Goal: Find specific page/section: Find specific page/section

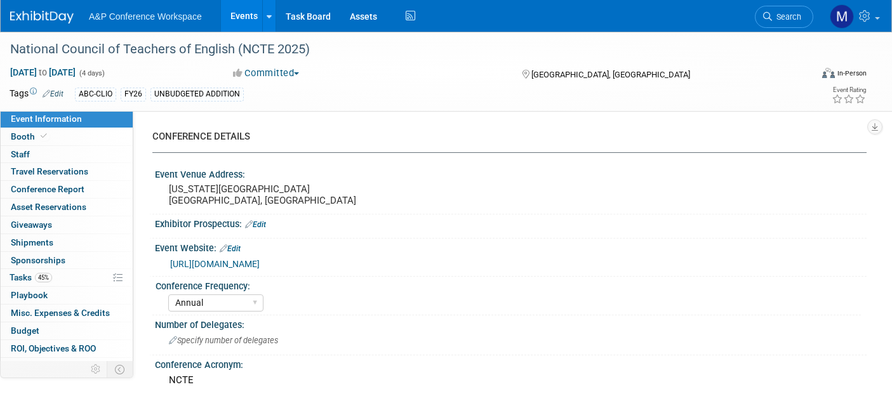
select select "Annual"
select select "Level 2"
select select "In-Person Booth"
select select "Schools"
select select "Bloomsbury Digital Resources"
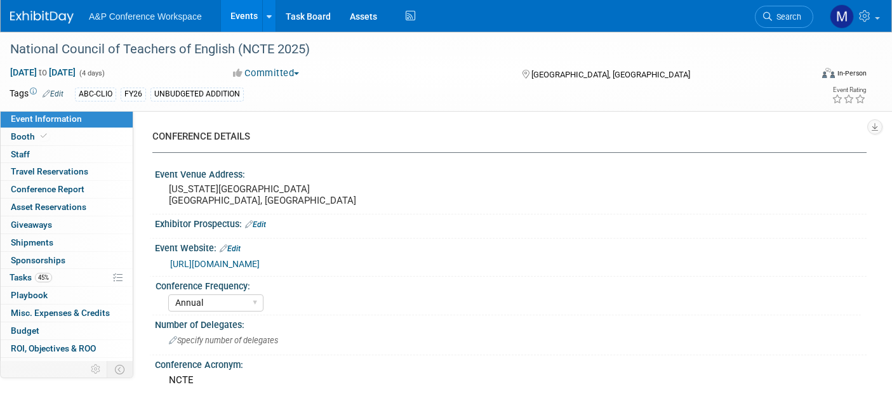
select select "[PERSON_NAME]"
select select "Brand/Subject Presence​"
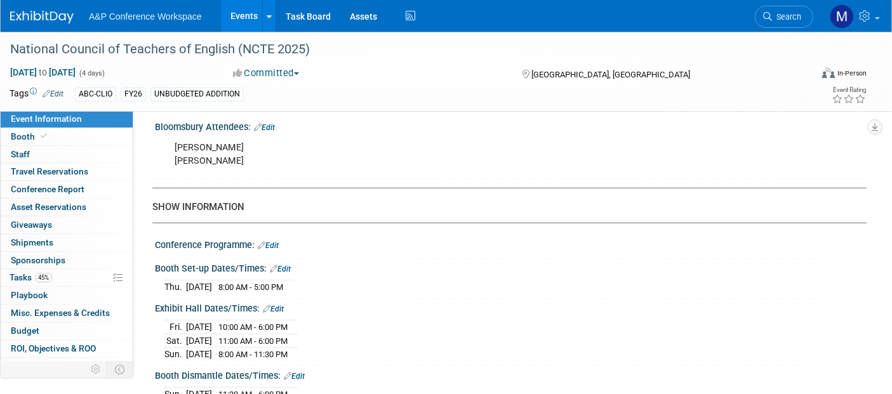
scroll to position [846, 0]
click at [776, 14] on span "Search" at bounding box center [786, 17] width 29 height 10
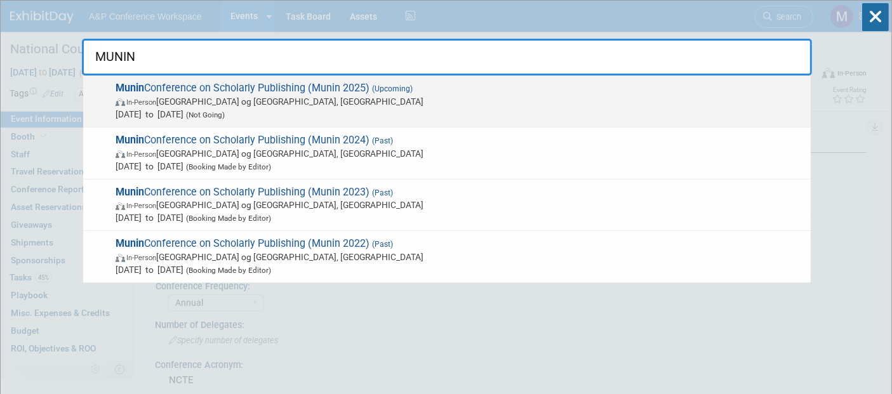
type input "MUNIN"
click at [201, 84] on span "Munin Conference on Scholarly Publishing (Munin 2025) (Upcoming) In-Person [GEO…" at bounding box center [458, 101] width 693 height 39
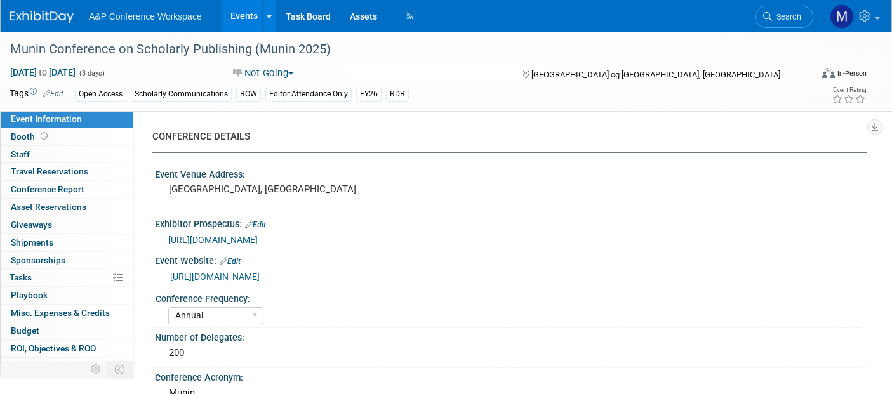
select select "Annual"
select select "Level 4"
select select "Editor Attendance Only"
select select "Scholarly Communications"
select select "Open Access"
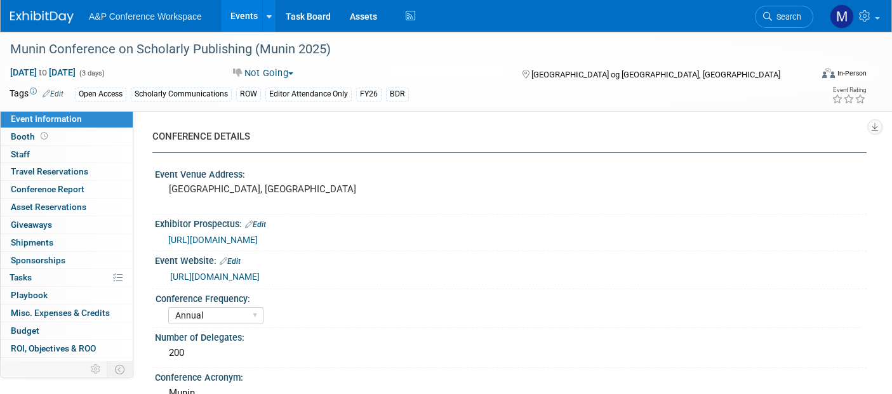
select select "[PERSON_NAME]"
select select "Open Access Awareness​"
click at [787, 12] on span "Search" at bounding box center [786, 17] width 29 height 10
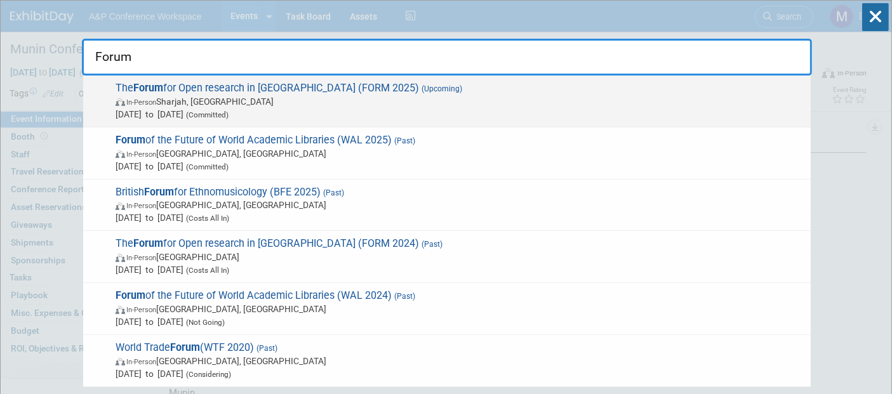
type input "Forum"
click at [202, 85] on span "The Forum for Open research in MENA (FORM 2025) (Upcoming) In-Person Sharjah, U…" at bounding box center [458, 101] width 693 height 39
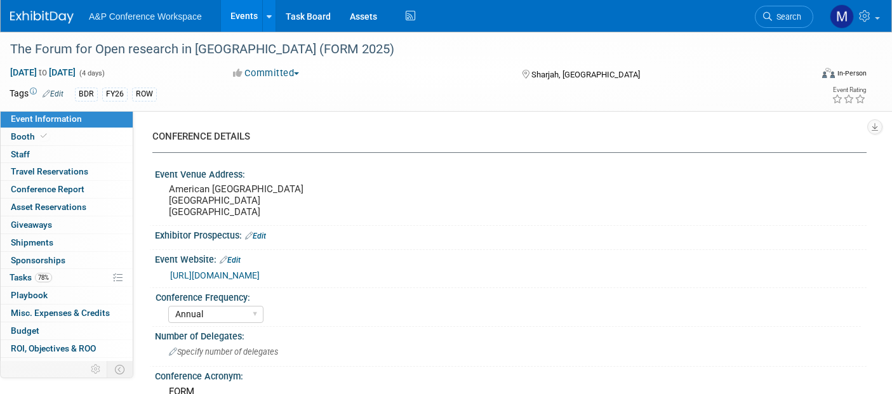
select select "Annual"
select select "Level 3"
select select "Program Advert"
select select "Libraries"
select select "Bloomsbury Digital Resources"
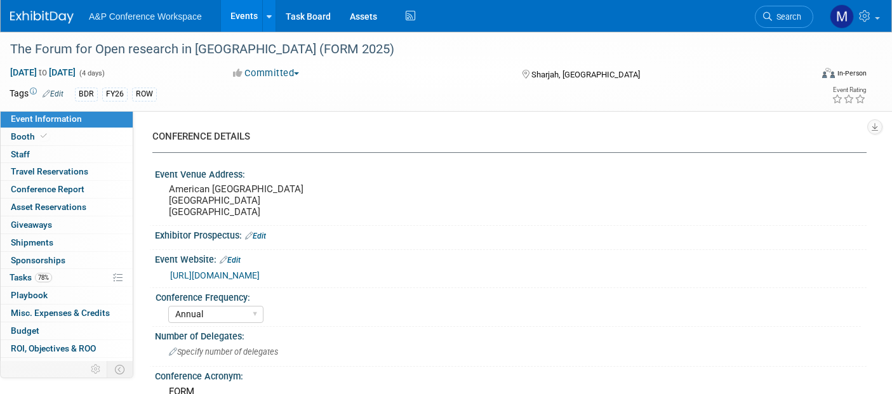
select select "[PERSON_NAME]"
select select "Open Access Awareness​"
click at [167, 90] on div "BDR FY26 ROW" at bounding box center [398, 95] width 646 height 14
